Goal: Check status

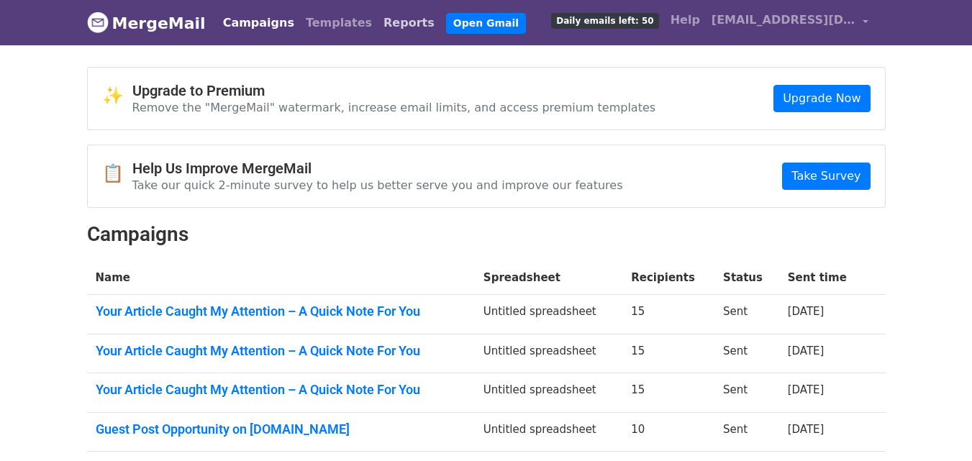
click at [378, 17] on link "Reports" at bounding box center [409, 23] width 63 height 29
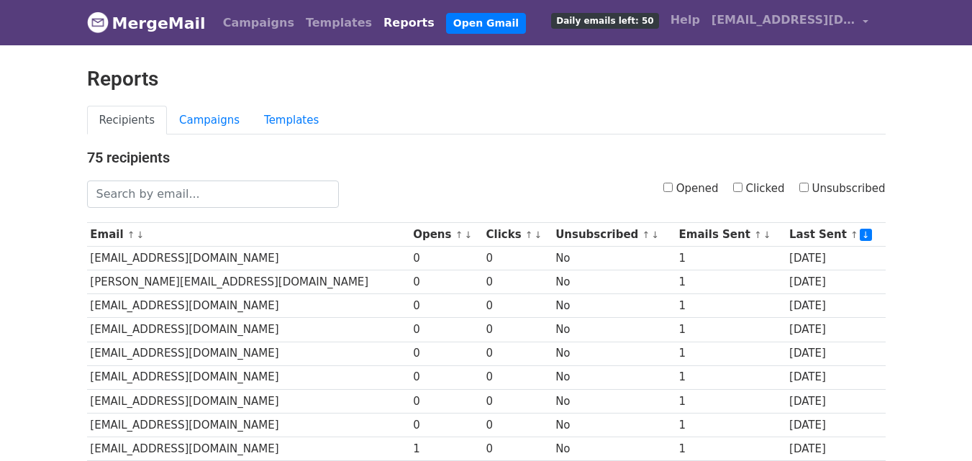
click at [742, 187] on input "Clicked" at bounding box center [737, 187] width 9 height 9
checkbox input "true"
